Goal: Task Accomplishment & Management: Complete application form

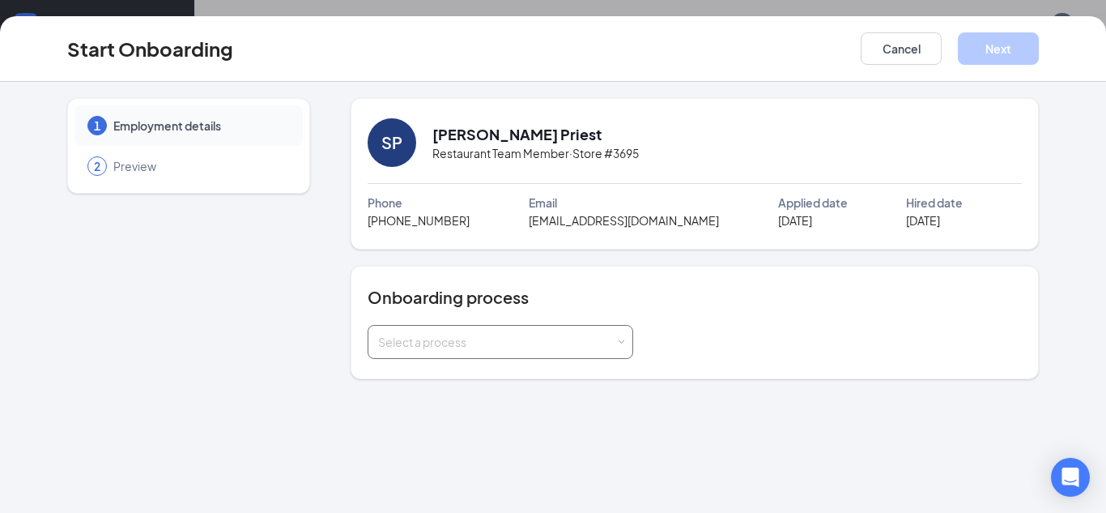
click at [508, 351] on div "Select a process" at bounding box center [500, 341] width 245 height 32
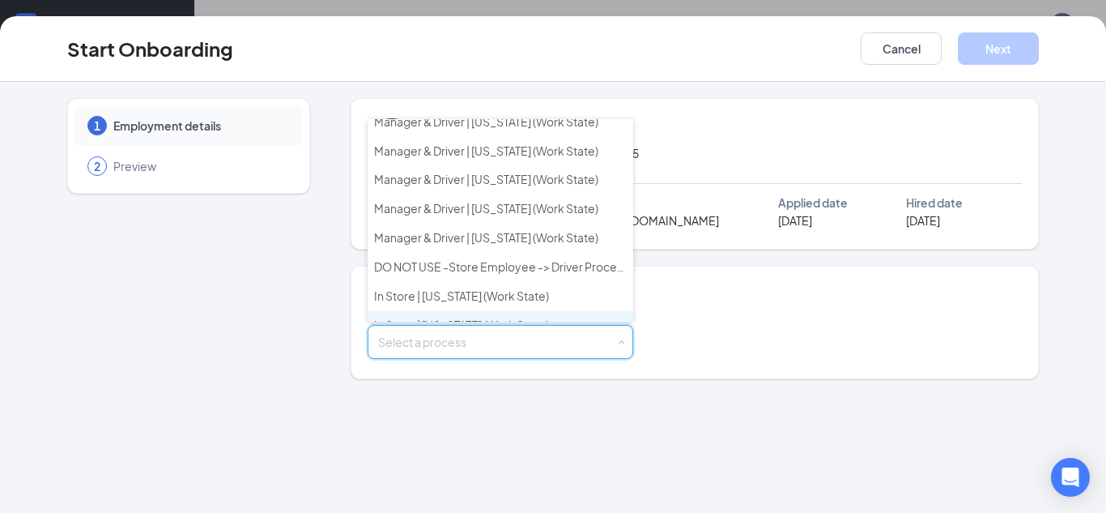
scroll to position [437, 0]
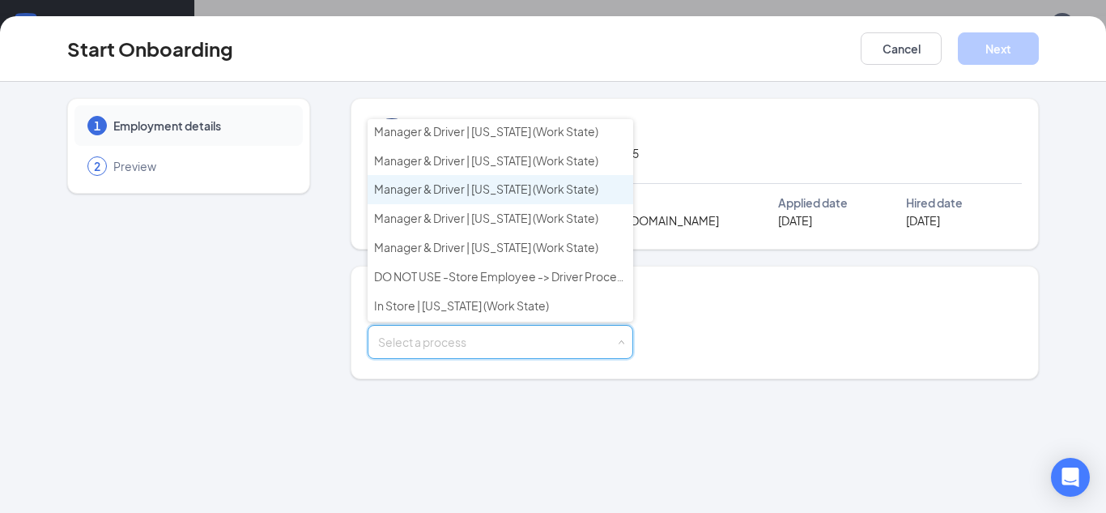
click at [448, 194] on span "Manager & Driver | [US_STATE] (Work State)" at bounding box center [486, 188] width 224 height 15
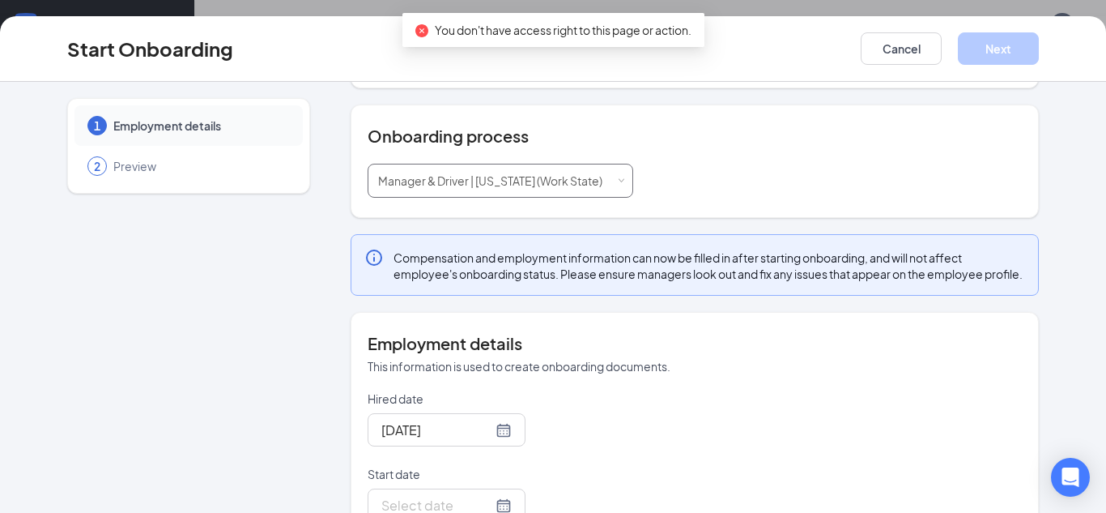
scroll to position [162, 0]
click at [622, 319] on div "[PERSON_NAME] Priest Restaurant Team Member · Store #3695 Phone [PHONE_NUMBER] …" at bounding box center [695, 276] width 688 height 681
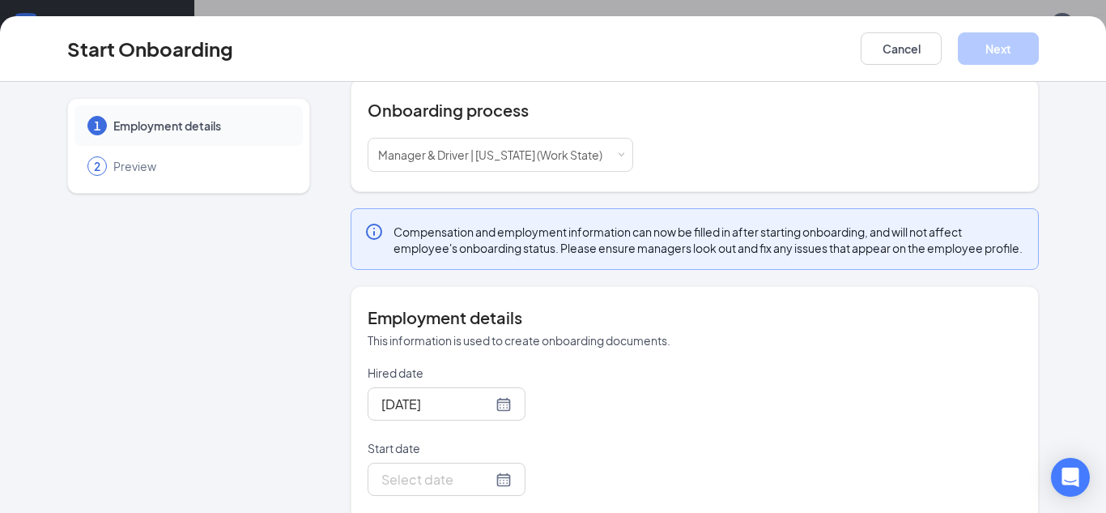
scroll to position [299, 0]
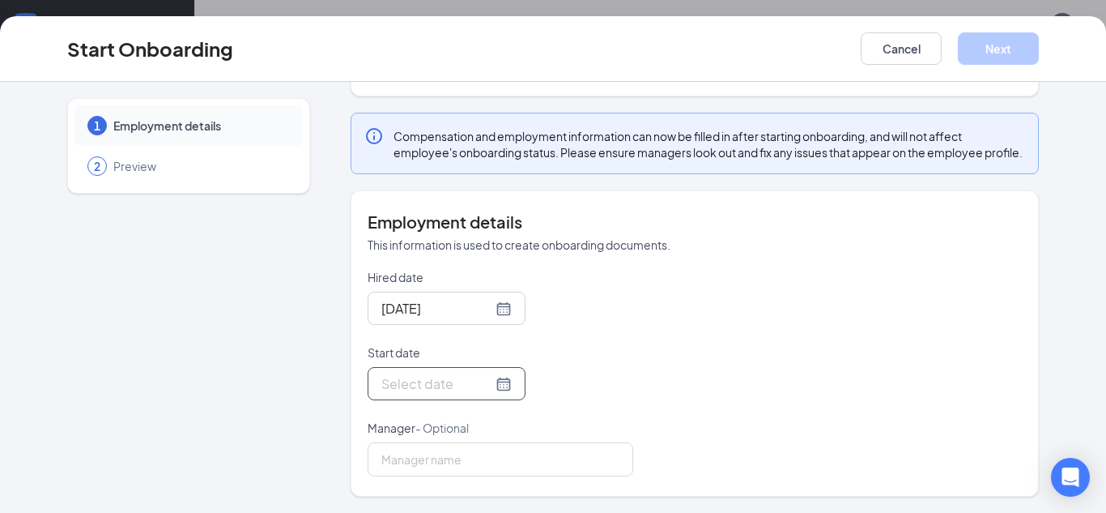
click at [507, 384] on div at bounding box center [446, 383] width 130 height 20
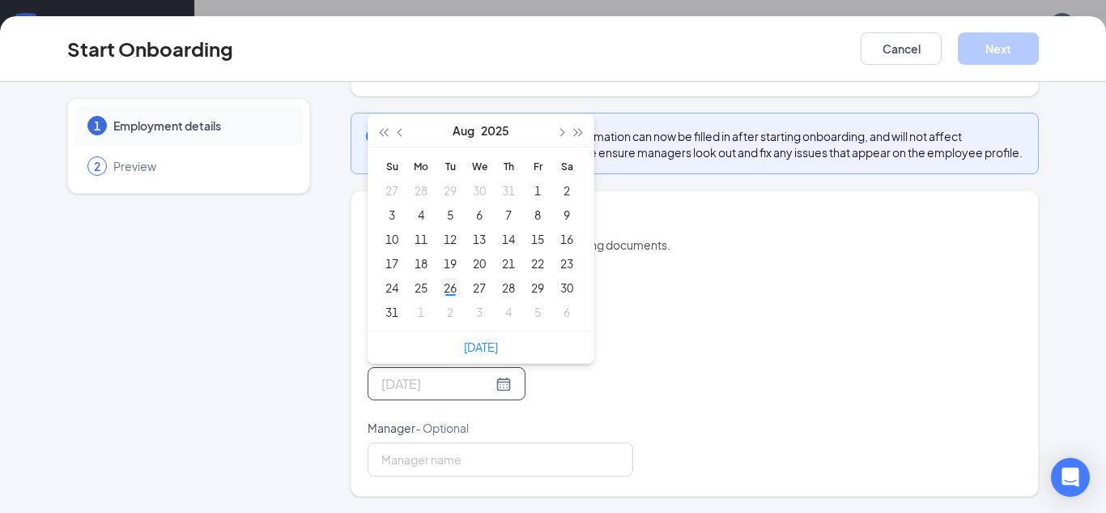
type input "[DATE]"
click at [449, 297] on td "26" at bounding box center [450, 287] width 29 height 24
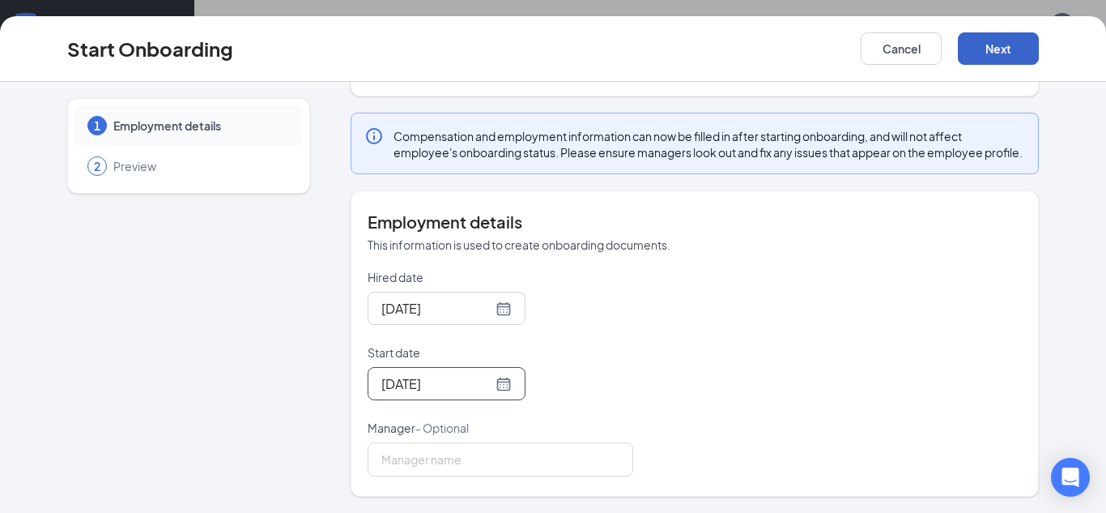
click at [1015, 53] on button "Next" at bounding box center [998, 48] width 81 height 32
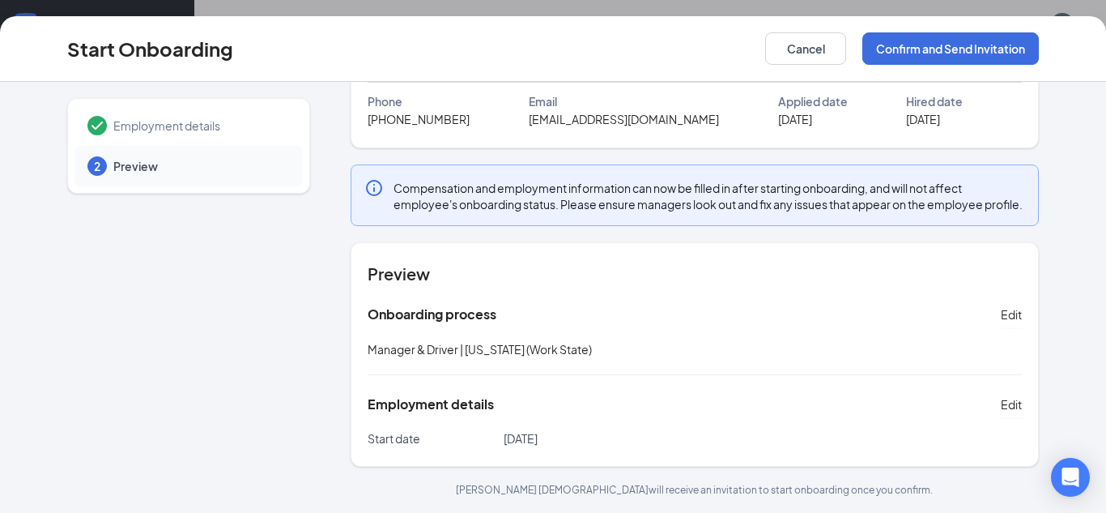
scroll to position [0, 0]
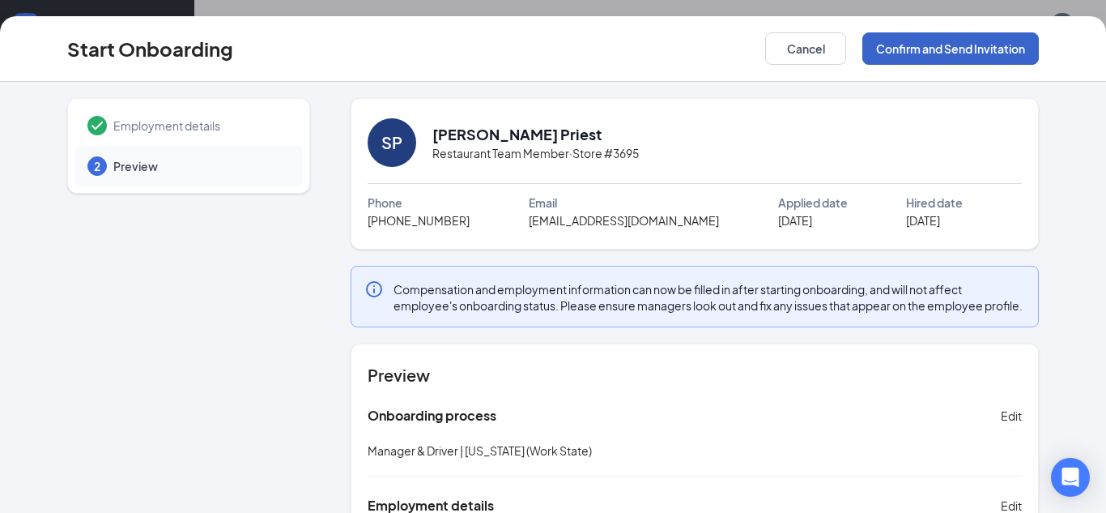
click at [923, 62] on button "Confirm and Send Invitation" at bounding box center [950, 48] width 177 height 32
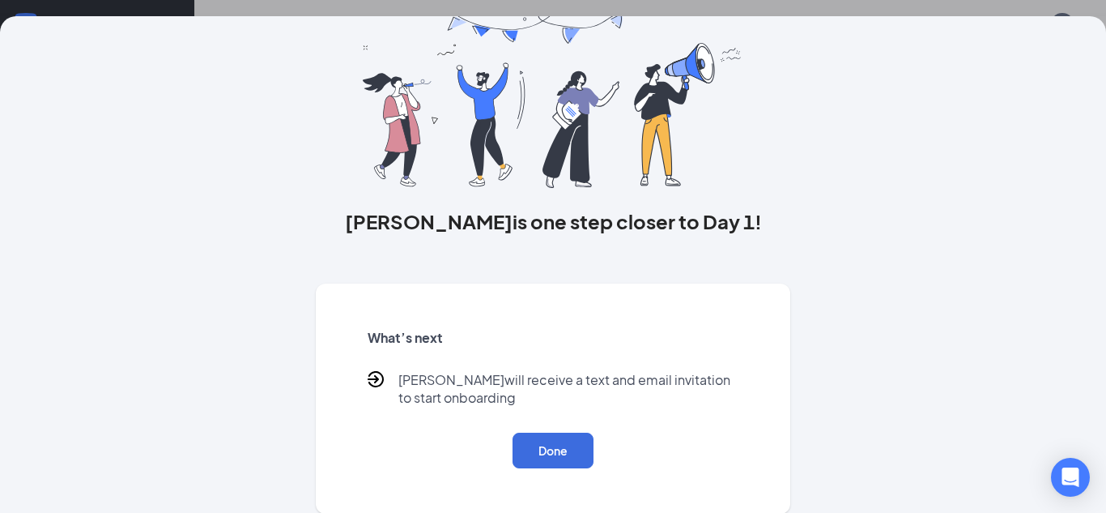
scroll to position [75, 0]
click at [559, 440] on button "Done" at bounding box center [553, 450] width 81 height 36
